Goal: Navigation & Orientation: Find specific page/section

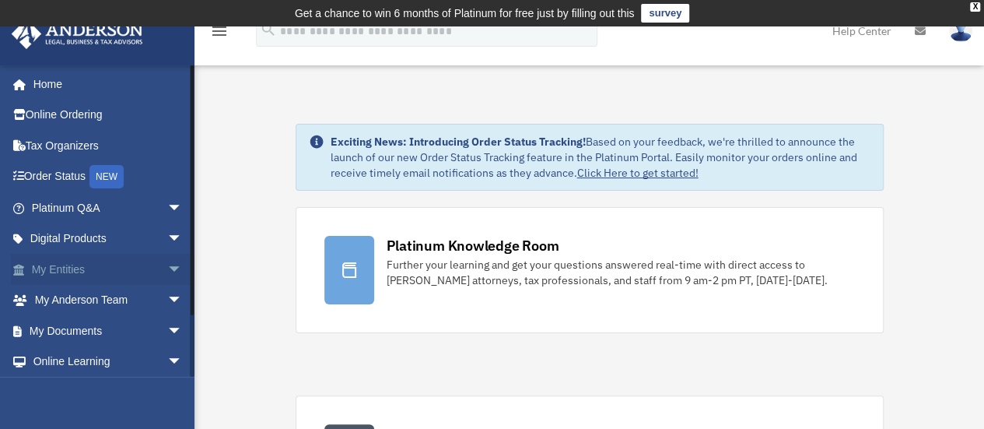
click at [167, 275] on span "arrow_drop_down" at bounding box center [182, 270] width 31 height 32
click at [91, 296] on link "Overview" at bounding box center [114, 300] width 184 height 31
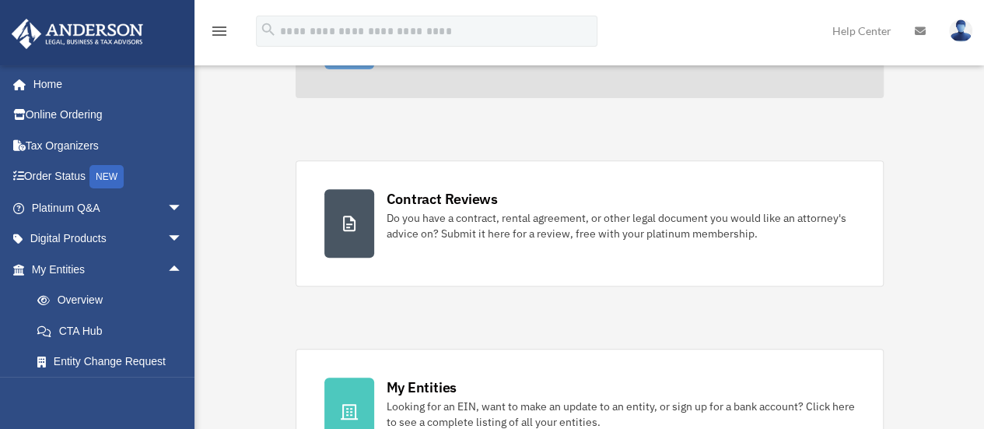
scroll to position [271, 0]
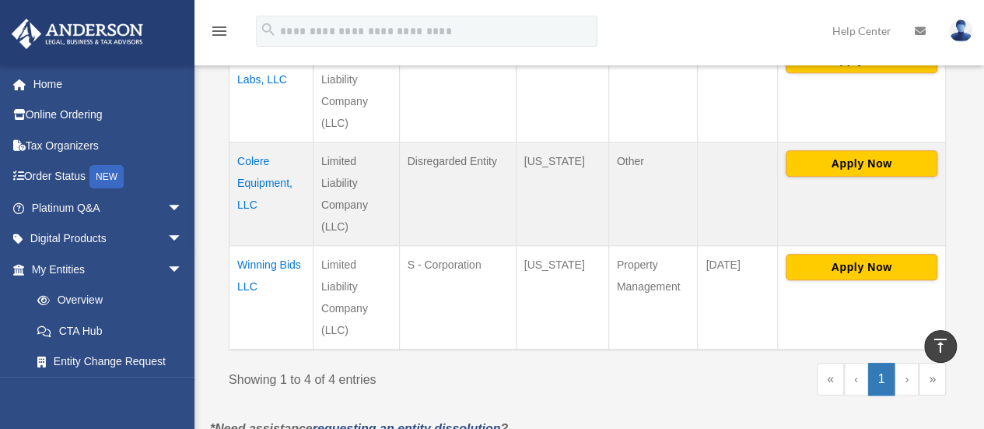
scroll to position [567, 0]
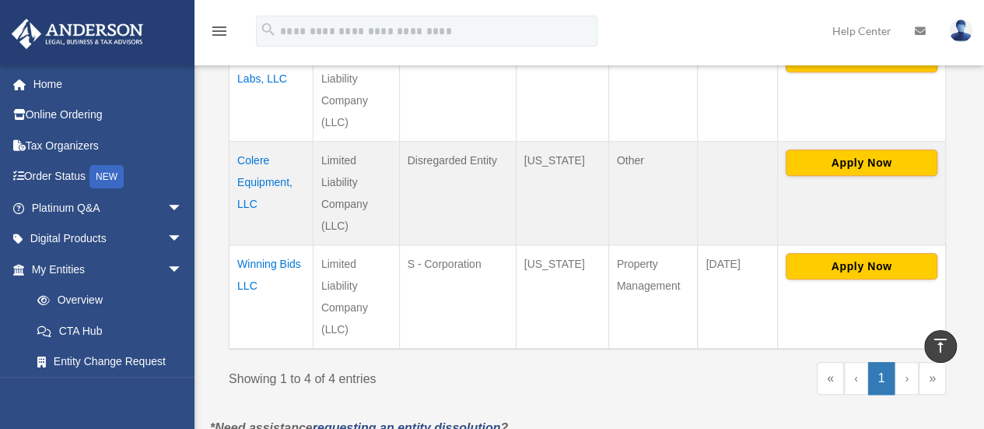
click at [260, 262] on td "Winning Bids LLC" at bounding box center [272, 296] width 84 height 104
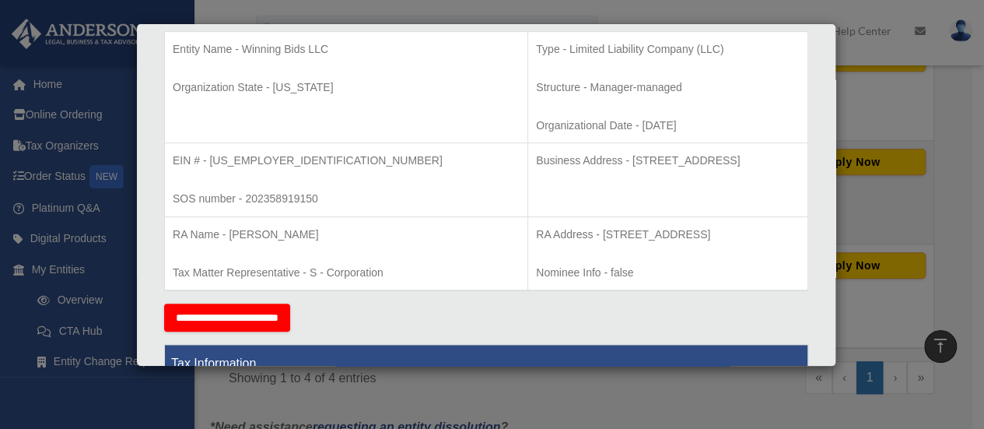
scroll to position [341, 0]
